Goal: Task Accomplishment & Management: Use online tool/utility

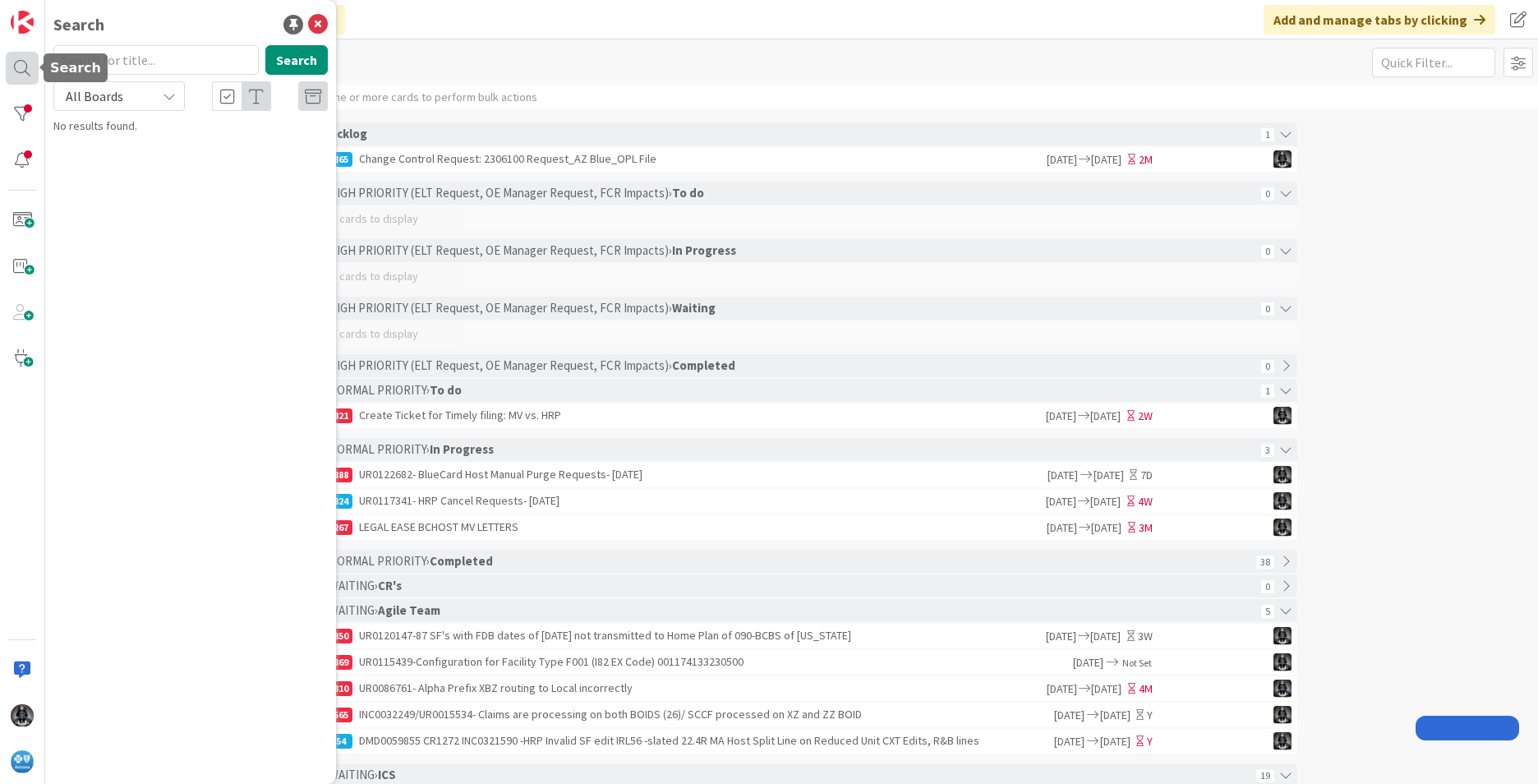
drag, startPoint x: 16, startPoint y: 68, endPoint x: 30, endPoint y: 69, distance: 14.0
click at [17, 68] on div at bounding box center [23, 68] width 33 height 33
click at [94, 61] on input "text" at bounding box center [156, 60] width 206 height 30
type input "UR0120147"
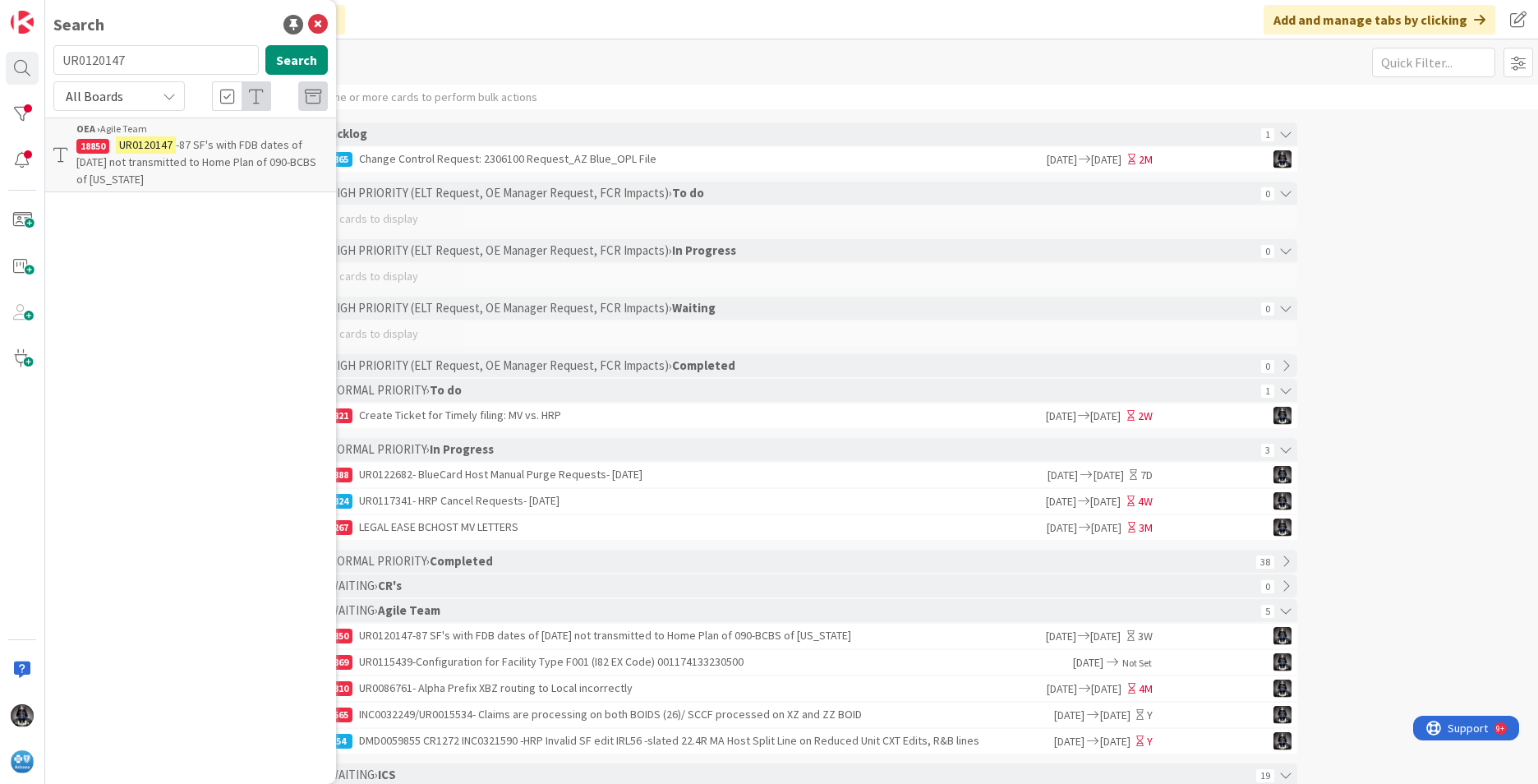
click at [173, 149] on mark "UR0120147" at bounding box center [146, 145] width 60 height 17
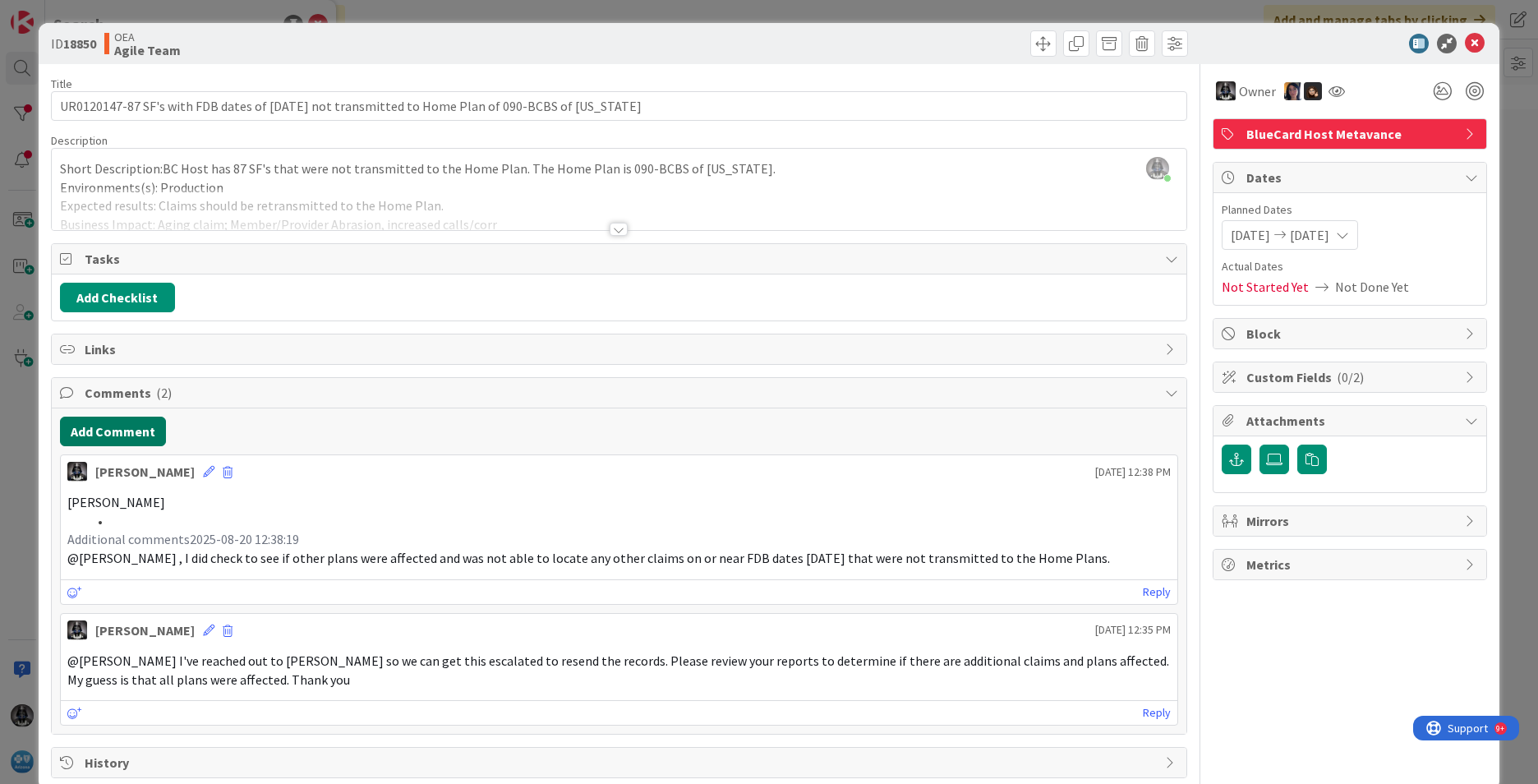
click at [149, 424] on button "Add Comment" at bounding box center [113, 431] width 106 height 30
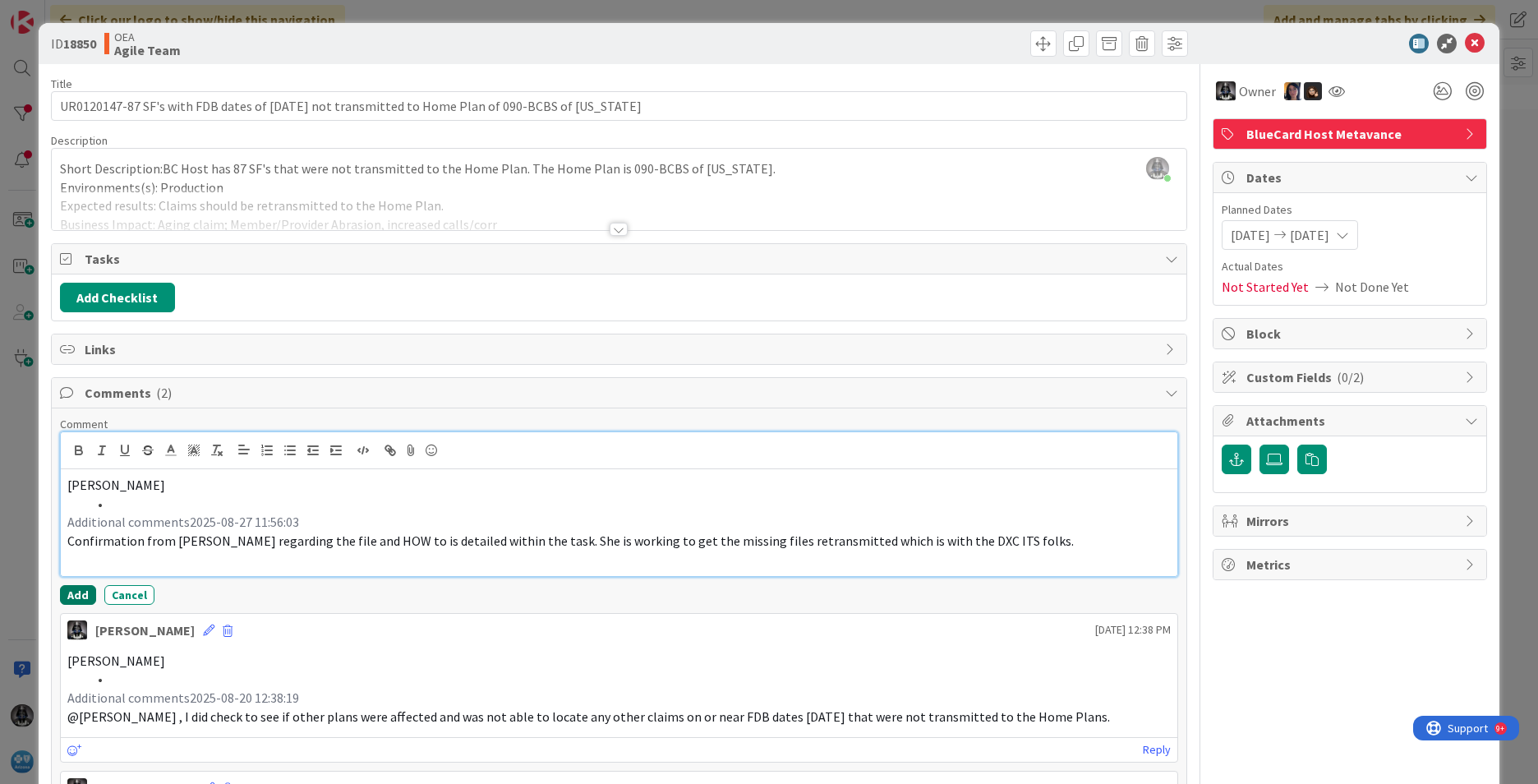
click at [78, 592] on button "Add" at bounding box center [78, 594] width 36 height 20
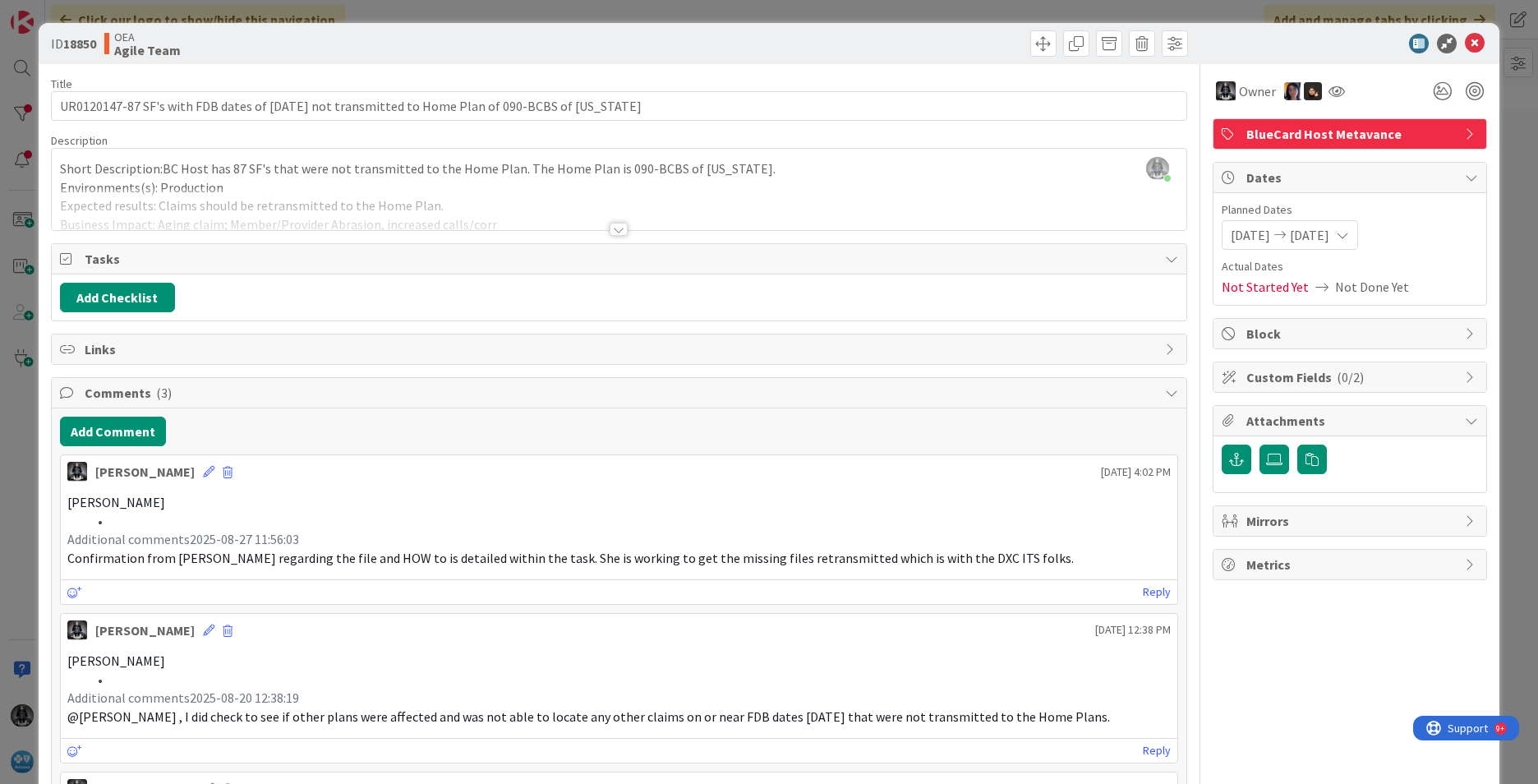
click at [1023, 236] on icon at bounding box center [1342, 234] width 13 height 13
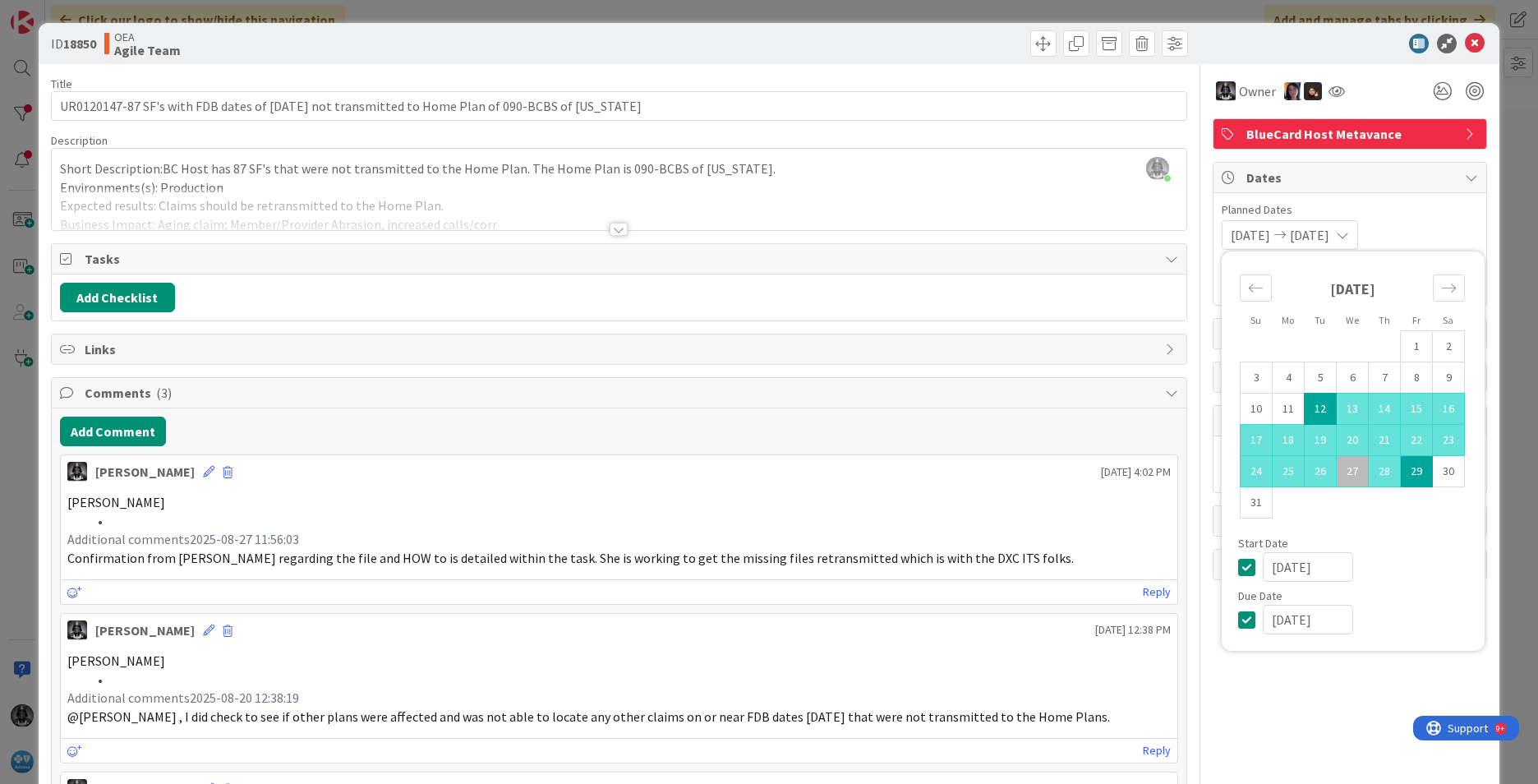
drag, startPoint x: 1331, startPoint y: 622, endPoint x: 1169, endPoint y: 624, distance: 162.0
click at [1023, 624] on div "Title 96 / 128 UR0120147-87 SF's with FDB dates of [DATE] not transmitted to Ho…" at bounding box center [769, 500] width 1436 height 872
type input "[DATE]"
click at [1013, 173] on div "[PERSON_NAME] just joined Short Description:BC Host has 87 SF's that were not t…" at bounding box center [619, 189] width 1135 height 81
